Goal: Task Accomplishment & Management: Use online tool/utility

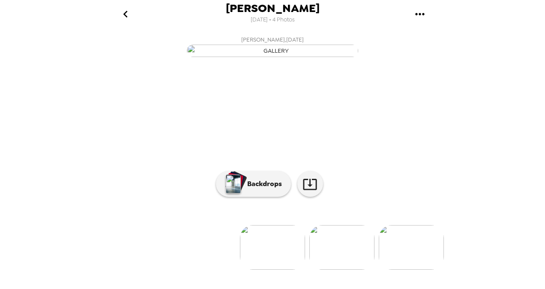
scroll to position [37, 0]
click at [261, 189] on p "Backdrops" at bounding box center [262, 184] width 39 height 10
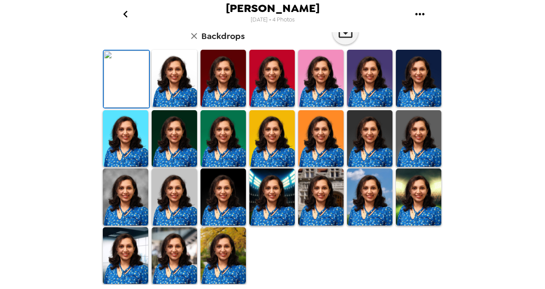
scroll to position [215, 0]
click at [179, 97] on img at bounding box center [174, 78] width 45 height 57
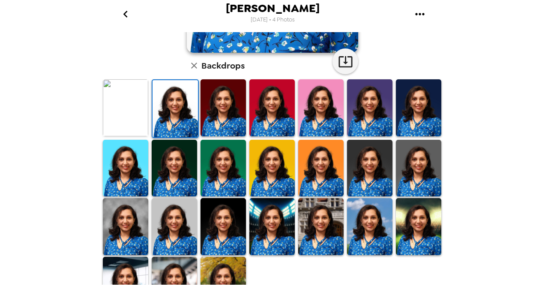
scroll to position [226, 0]
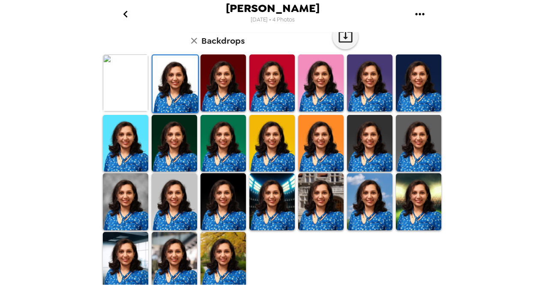
click at [280, 194] on img at bounding box center [271, 201] width 45 height 57
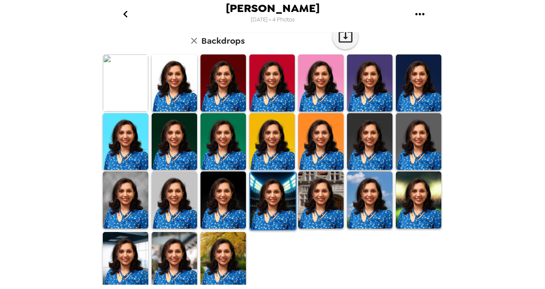
click at [212, 255] on img at bounding box center [222, 260] width 45 height 57
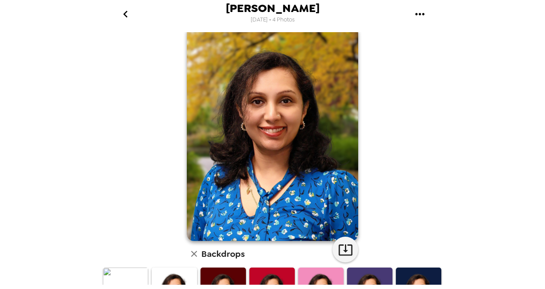
scroll to position [83, 0]
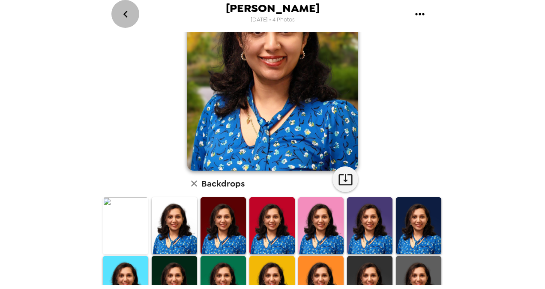
click at [126, 15] on icon "go back" at bounding box center [126, 14] width 14 height 14
click at [124, 12] on icon "go back" at bounding box center [126, 14] width 14 height 14
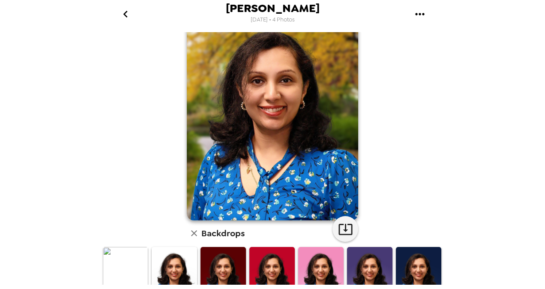
scroll to position [0, 0]
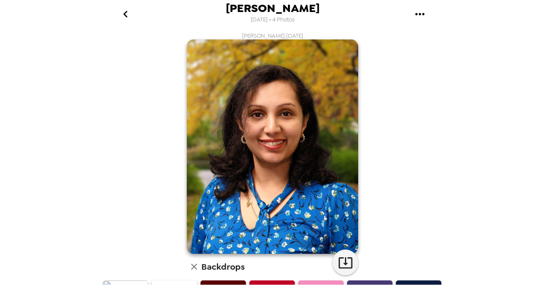
click at [125, 15] on icon "go back" at bounding box center [125, 14] width 4 height 7
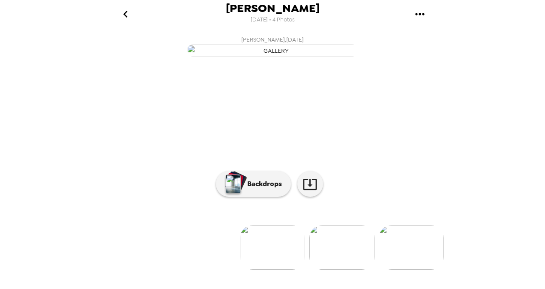
scroll to position [82, 0]
click at [413, 254] on img at bounding box center [411, 247] width 65 height 45
